Goal: Check status

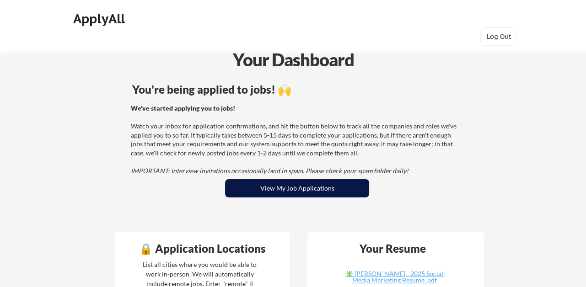
click at [315, 180] on button "View My Job Applications" at bounding box center [297, 188] width 144 height 18
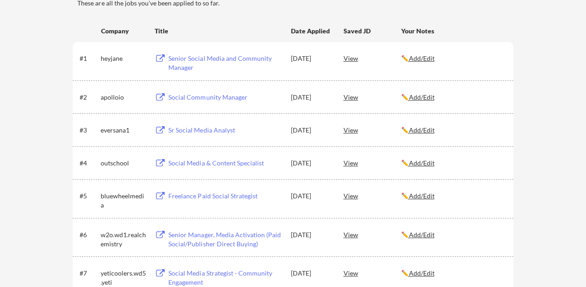
scroll to position [150, 0]
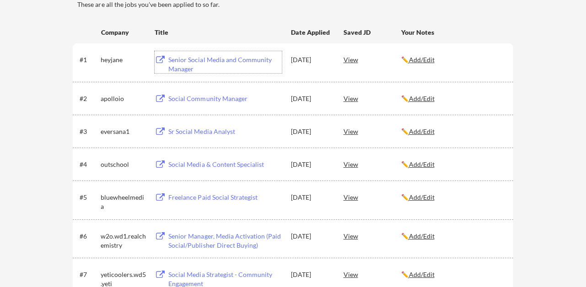
click at [224, 59] on div "Senior Social Media and Community Manager" at bounding box center [225, 64] width 114 height 18
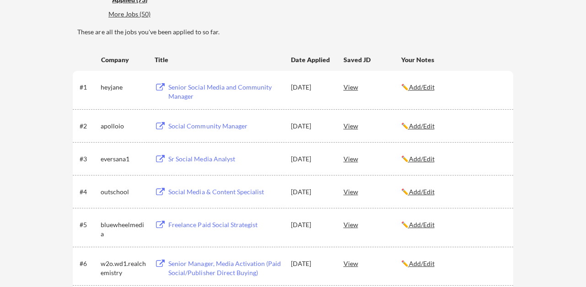
scroll to position [119, 0]
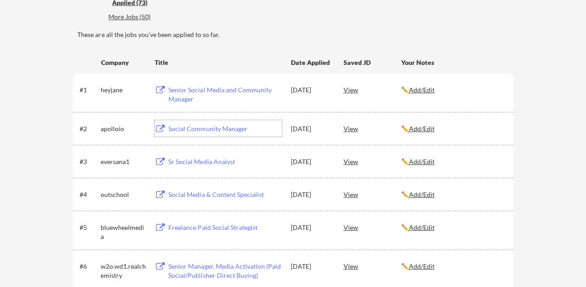
click at [231, 128] on div "Social Community Manager" at bounding box center [225, 128] width 114 height 9
